Goal: Transaction & Acquisition: Purchase product/service

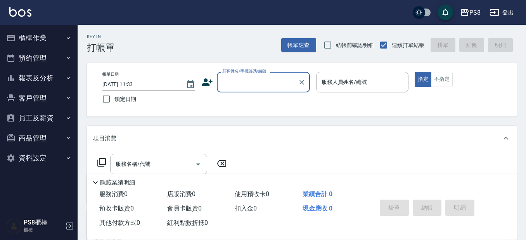
click at [42, 78] on button "報表及分析" at bounding box center [38, 78] width 71 height 20
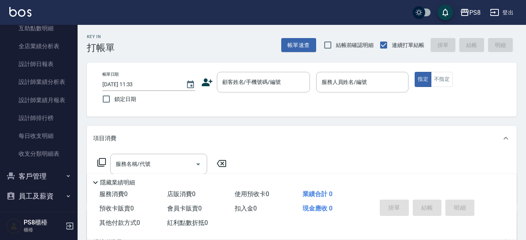
scroll to position [187, 0]
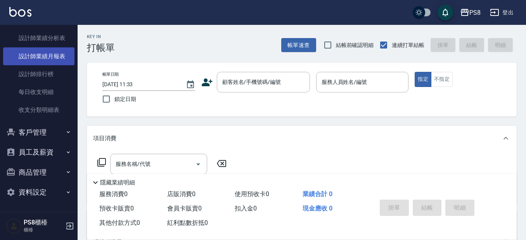
click at [59, 53] on link "設計師業績月報表" at bounding box center [38, 56] width 71 height 18
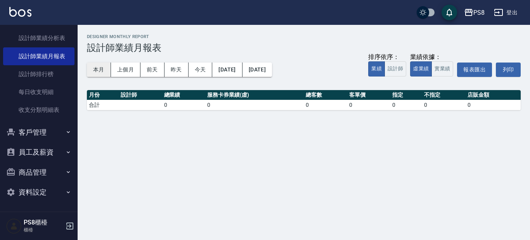
click at [93, 74] on button "本月" at bounding box center [99, 69] width 24 height 14
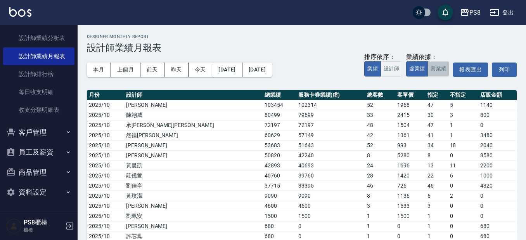
click at [435, 64] on button "實業績" at bounding box center [439, 68] width 22 height 15
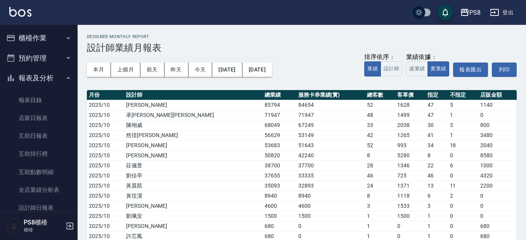
click at [38, 41] on button "櫃檯作業" at bounding box center [38, 38] width 71 height 20
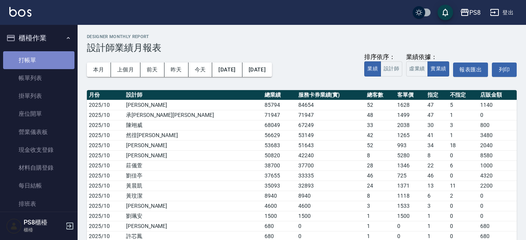
click at [40, 58] on link "打帳單" at bounding box center [38, 60] width 71 height 18
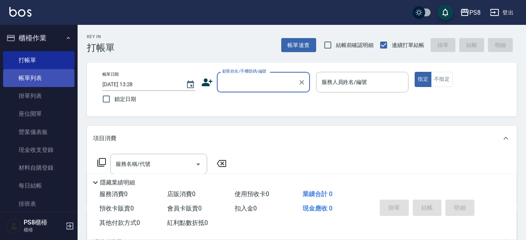
click at [30, 78] on link "帳單列表" at bounding box center [38, 78] width 71 height 18
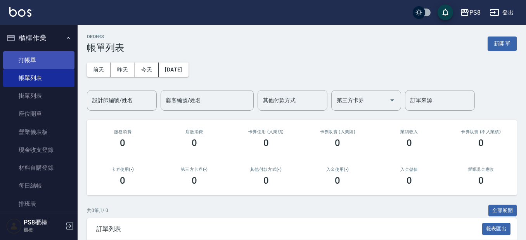
click at [33, 65] on link "打帳單" at bounding box center [38, 60] width 71 height 18
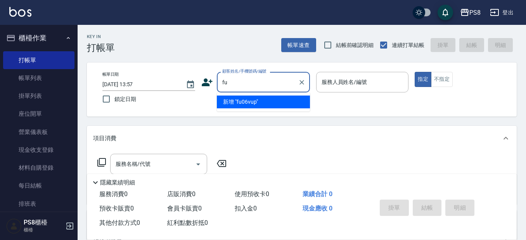
type input "f"
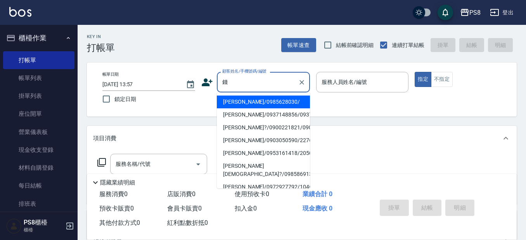
click at [240, 97] on li "[PERSON_NAME]/0985628030/" at bounding box center [263, 101] width 93 height 13
type input "[PERSON_NAME]/0985628030/"
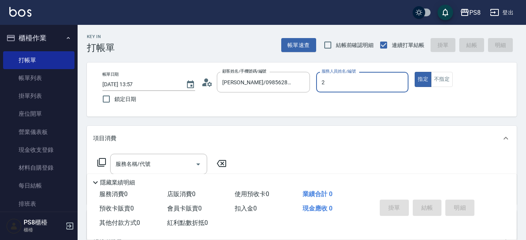
type input "小赤-2"
type button "true"
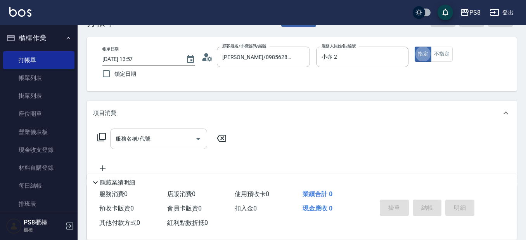
scroll to position [39, 0]
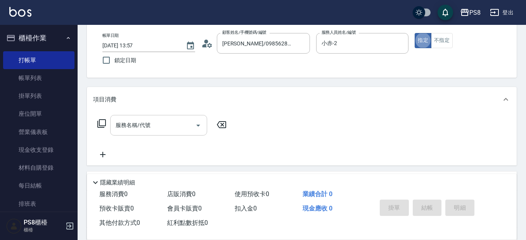
click at [136, 130] on input "服務名稱/代號" at bounding box center [153, 125] width 78 height 14
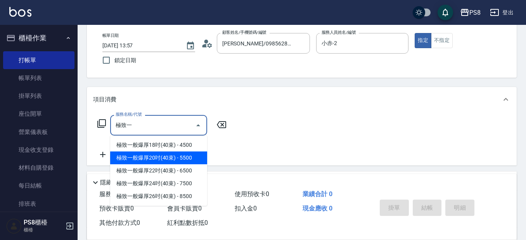
click at [176, 152] on span "極致一般爆厚20吋(40束) - 5500" at bounding box center [158, 157] width 97 height 13
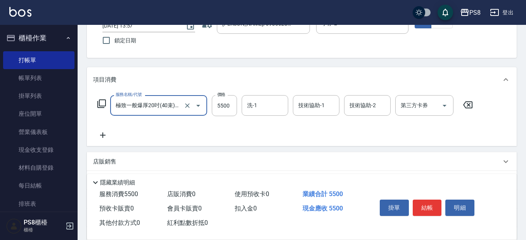
scroll to position [78, 0]
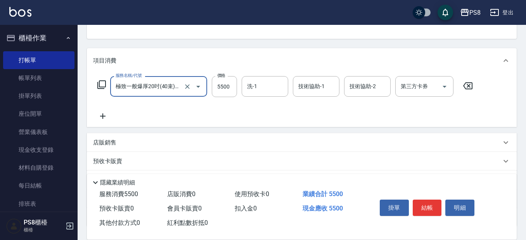
type input "極致一般爆厚20吋(40束)(G71)"
click at [102, 118] on icon at bounding box center [102, 115] width 5 height 5
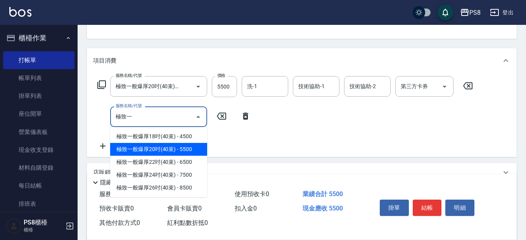
click at [148, 150] on span "極致一般爆厚20吋(40束) - 5500" at bounding box center [158, 149] width 97 height 13
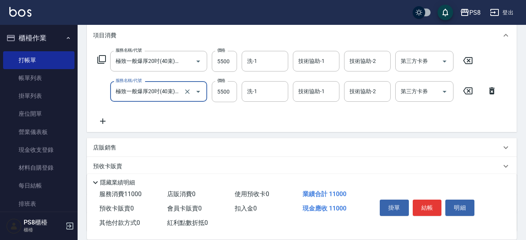
scroll to position [116, 0]
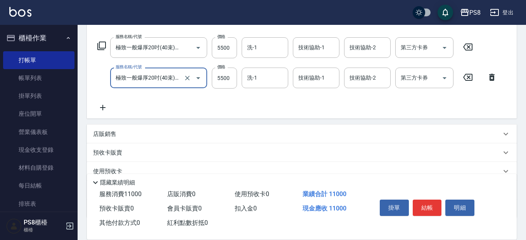
type input "極致一般爆厚20吋(40束)(G71)"
click at [104, 107] on icon at bounding box center [102, 107] width 5 height 5
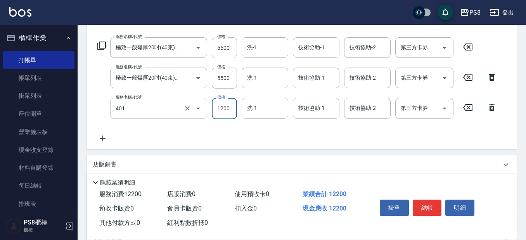
type input "基本染髮(401)"
type input "1000"
click at [103, 141] on icon at bounding box center [102, 137] width 19 height 9
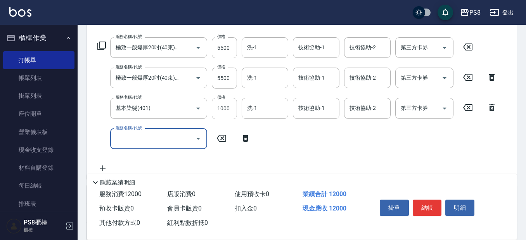
scroll to position [0, 0]
type input "拆接(655)"
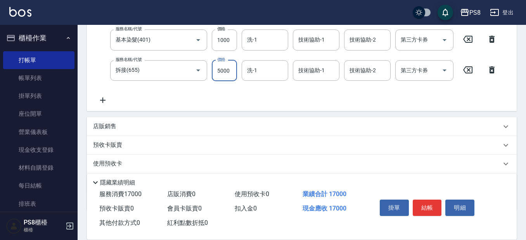
scroll to position [230, 0]
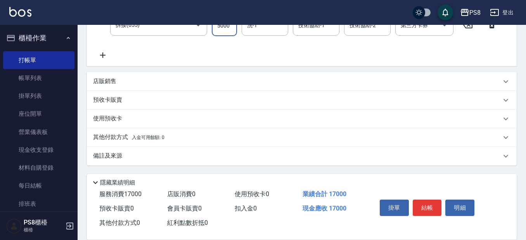
type input "5000"
click at [143, 131] on div "其他付款方式 入金可用餘額: 0" at bounding box center [302, 137] width 430 height 19
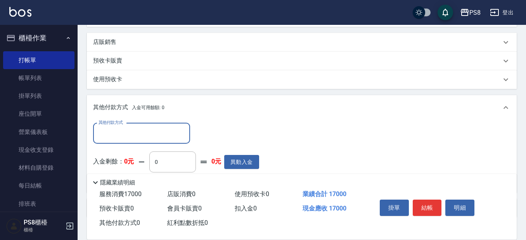
scroll to position [307, 0]
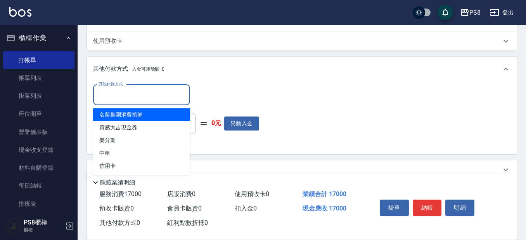
click at [142, 88] on input "其他付款方式" at bounding box center [142, 95] width 90 height 14
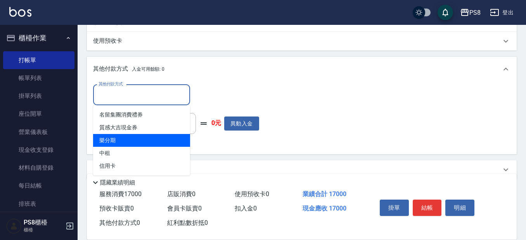
click at [130, 140] on span "樂分期" at bounding box center [141, 140] width 97 height 13
type input "樂分期"
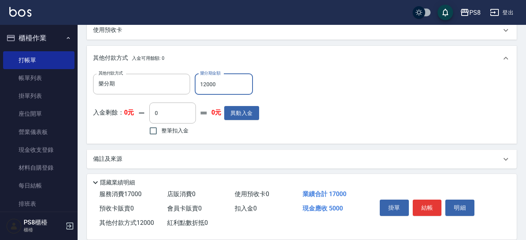
scroll to position [321, 0]
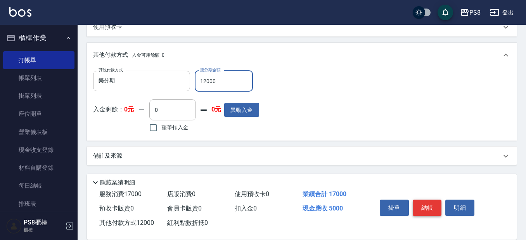
type input "12000"
click at [421, 202] on button "結帳" at bounding box center [427, 207] width 29 height 16
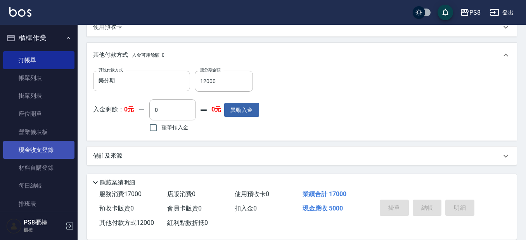
click at [45, 150] on link "現金收支登錄" at bounding box center [38, 150] width 71 height 18
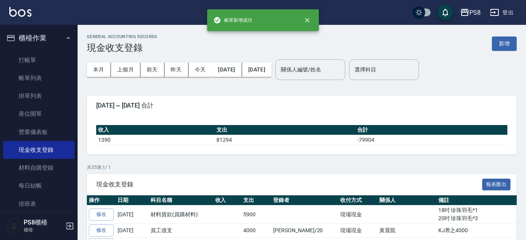
drag, startPoint x: 509, startPoint y: 49, endPoint x: 478, endPoint y: 57, distance: 32.2
click at [509, 49] on button "新增" at bounding box center [504, 43] width 25 height 14
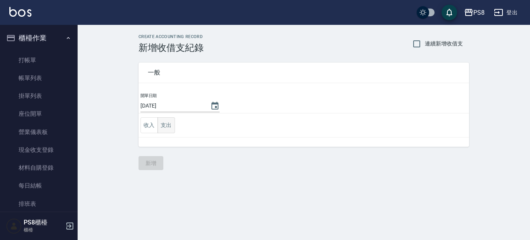
click at [174, 130] on button "支出" at bounding box center [166, 125] width 17 height 16
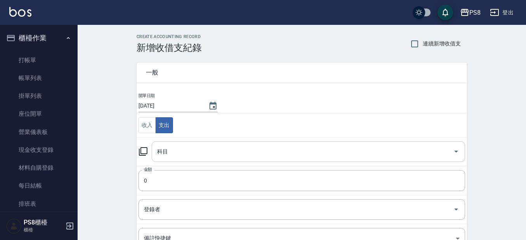
click at [190, 160] on div "科目" at bounding box center [308, 151] width 313 height 21
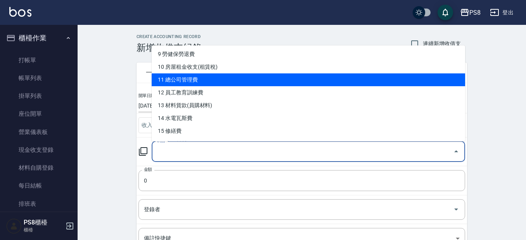
scroll to position [116, 0]
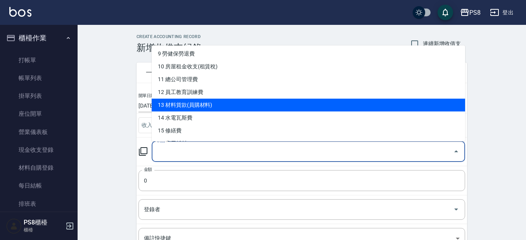
click at [213, 105] on li "13 材料貨款(員購材料)" at bounding box center [308, 105] width 313 height 13
type input "13 材料貨款(員購材料)"
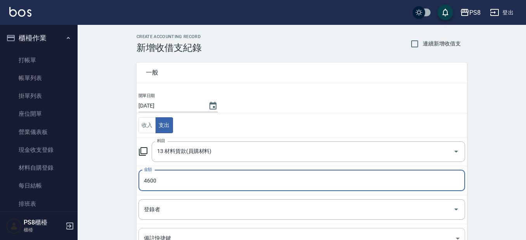
type input "4600"
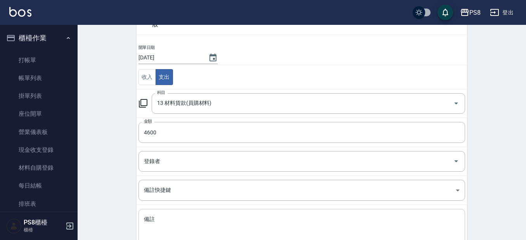
scroll to position [103, 0]
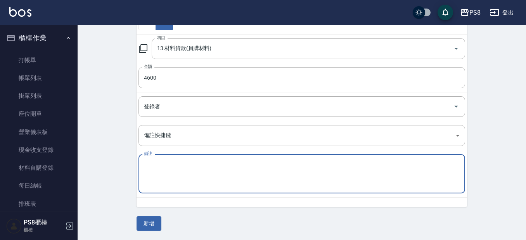
click at [190, 169] on textarea "備註" at bounding box center [302, 174] width 316 height 26
type textarea "極致20吋珍珠*2 赤"
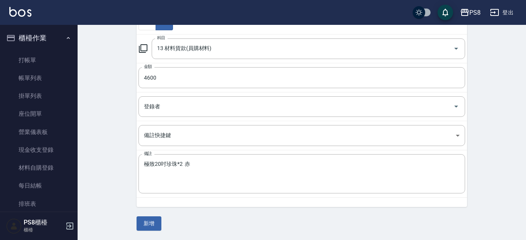
click at [147, 213] on div "一般 開單日期 [DATE] 收入 支出 科目 13 材料貨款(員購材料) 科目 金額 4600 金額 登錄者 登錄者 備註快捷鍵 ​ 備註快捷鍵 備註 極致…" at bounding box center [302, 90] width 331 height 280
click at [147, 219] on button "新增" at bounding box center [149, 223] width 25 height 14
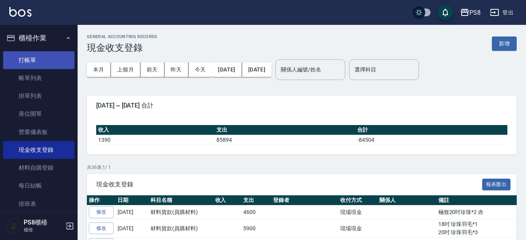
click at [56, 65] on link "打帳單" at bounding box center [38, 60] width 71 height 18
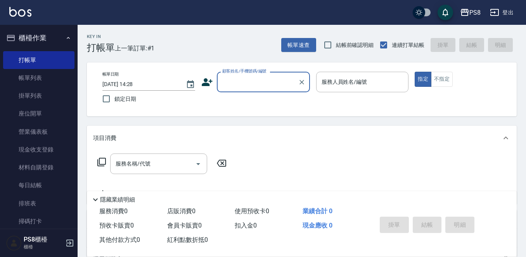
drag, startPoint x: 267, startPoint y: 89, endPoint x: 269, endPoint y: 81, distance: 7.5
click at [268, 88] on input "顧客姓名/手機號碼/編號" at bounding box center [257, 82] width 74 height 14
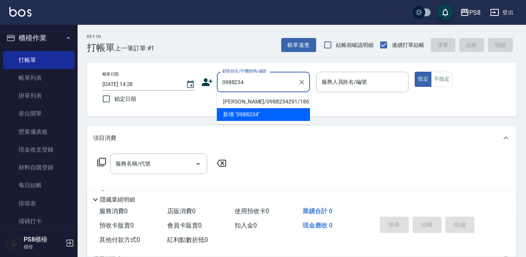
click at [267, 103] on li "[PERSON_NAME]/0988234291/18677" at bounding box center [263, 101] width 93 height 13
type input "[PERSON_NAME]/0988234291/18677"
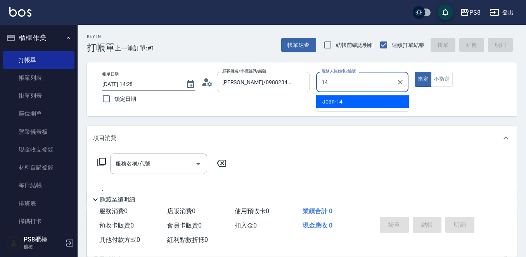
type input "Joan-14"
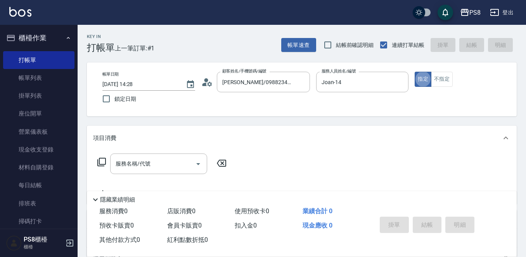
type button "true"
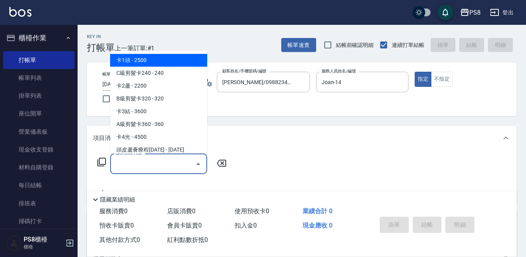
click at [139, 167] on div "服務名稱/代號 服務名稱/代號" at bounding box center [158, 164] width 97 height 21
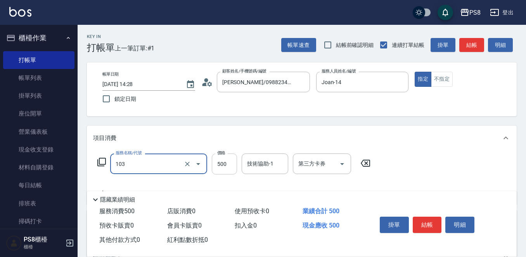
type input "B級洗剪500(103)"
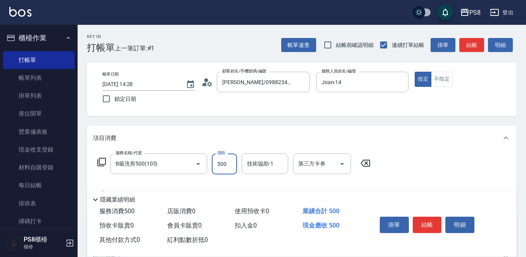
click at [230, 164] on input "500" at bounding box center [224, 164] width 25 height 21
type input "540"
click at [419, 225] on button "結帳" at bounding box center [427, 225] width 29 height 16
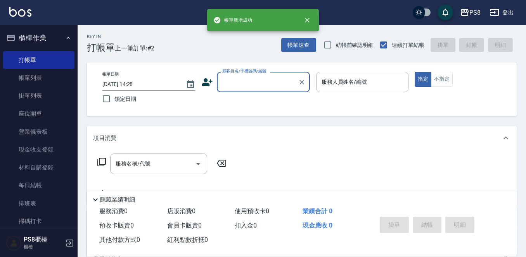
click at [234, 81] on input "顧客姓名/手機號碼/編號" at bounding box center [257, 82] width 74 height 14
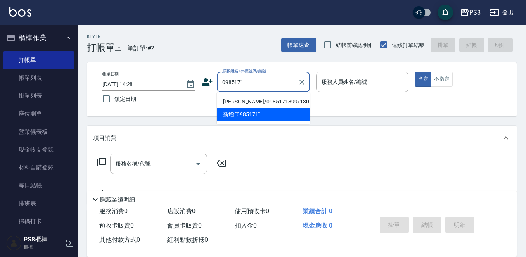
click at [244, 98] on li "[PERSON_NAME]/0985171899/13056" at bounding box center [263, 101] width 93 height 13
type input "[PERSON_NAME]/0985171899/13056"
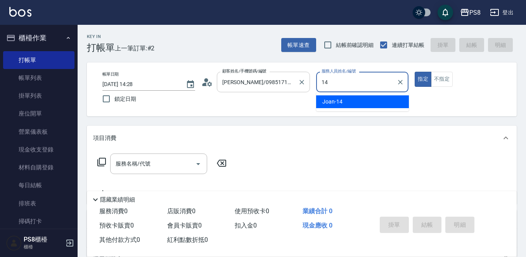
type input "Joan-14"
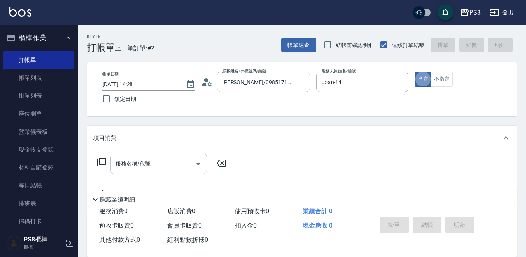
click at [164, 166] on input "服務名稱/代號" at bounding box center [153, 164] width 78 height 14
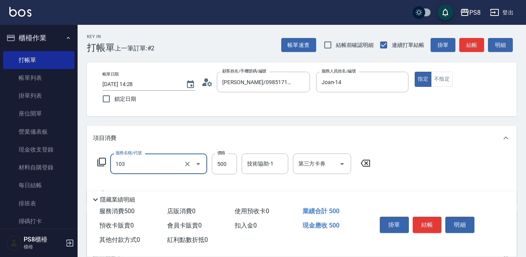
type input "B級洗剪500(103)"
click at [226, 176] on div "服務名稱/代號 B級洗剪500(103) 服務名稱/代號 價格 500 價格 技術協助-1 技術協助-1 第三方卡券 第三方卡券" at bounding box center [234, 176] width 282 height 45
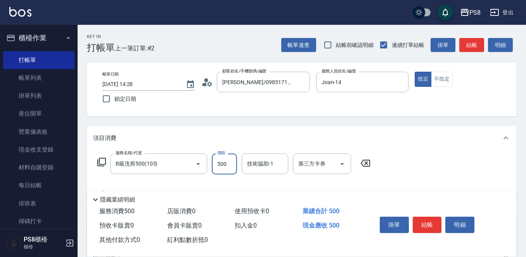
click at [233, 163] on input "500" at bounding box center [224, 164] width 25 height 21
type input "700"
click at [428, 223] on button "結帳" at bounding box center [427, 225] width 29 height 16
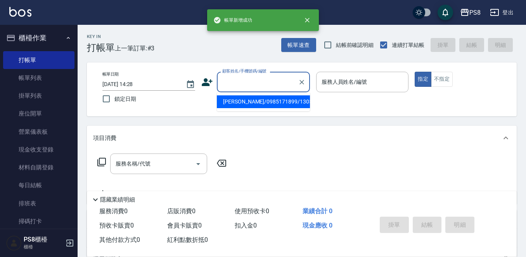
click at [258, 85] on input "顧客姓名/手機號碼/編號" at bounding box center [257, 82] width 74 height 14
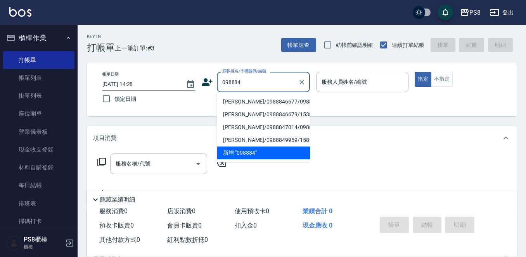
click at [254, 104] on li "[PERSON_NAME]/0988846677/0988846677" at bounding box center [263, 101] width 93 height 13
type input "[PERSON_NAME]/0988846677/0988846677"
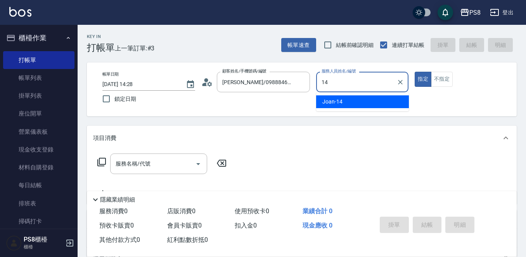
type input "Joan-14"
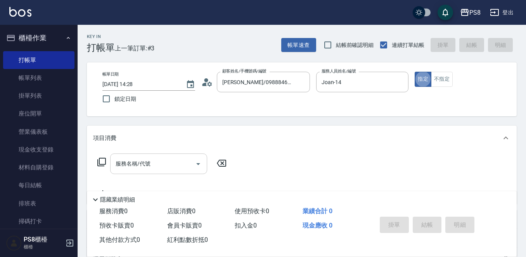
click at [171, 166] on input "服務名稱/代號" at bounding box center [153, 164] width 78 height 14
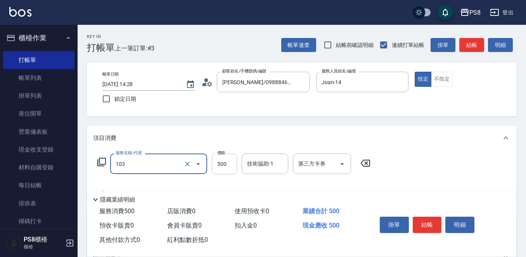
type input "B級洗剪500(103)"
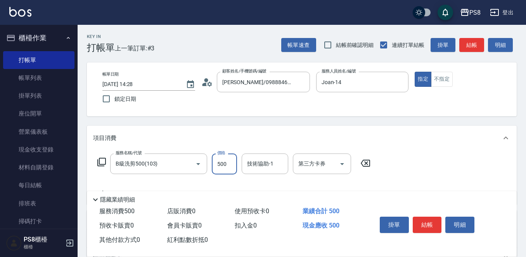
click at [225, 160] on input "500" at bounding box center [224, 164] width 25 height 21
type input "600"
click at [424, 220] on button "結帳" at bounding box center [427, 225] width 29 height 16
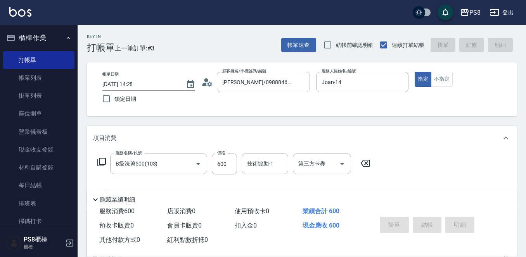
type input "[DATE] 14:29"
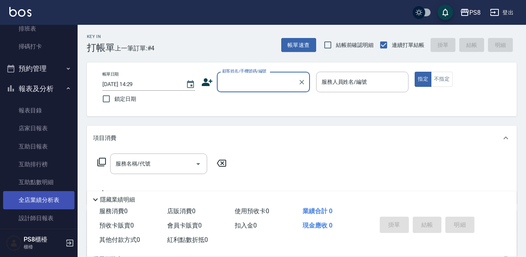
scroll to position [194, 0]
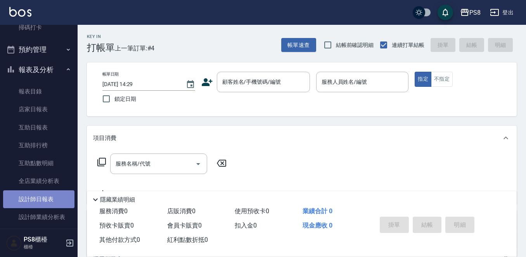
click at [47, 198] on link "設計師日報表" at bounding box center [38, 199] width 71 height 18
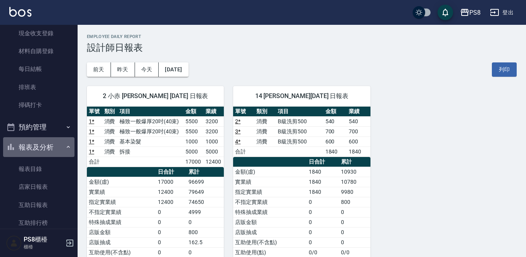
click at [49, 152] on button "報表及分析" at bounding box center [38, 147] width 71 height 20
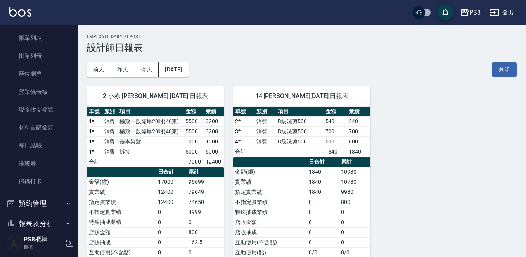
scroll to position [39, 0]
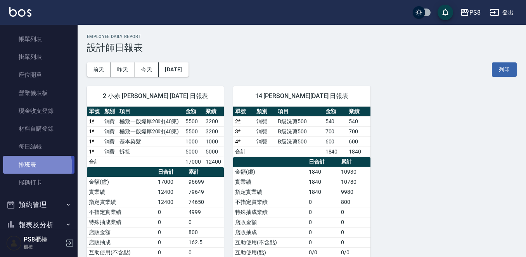
click at [28, 166] on link "排班表" at bounding box center [38, 165] width 71 height 18
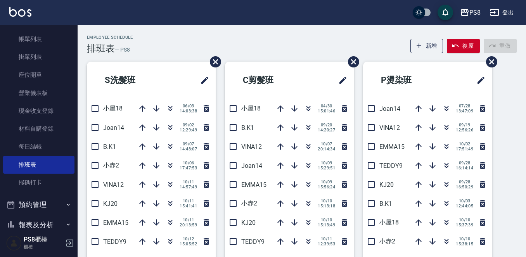
click at [234, 50] on div "Employee Schedule 排班表 — PS8 新增 復原 重做" at bounding box center [302, 44] width 430 height 19
click at [442, 239] on icon "button" at bounding box center [446, 241] width 9 height 9
